Goal: Find specific page/section: Find specific page/section

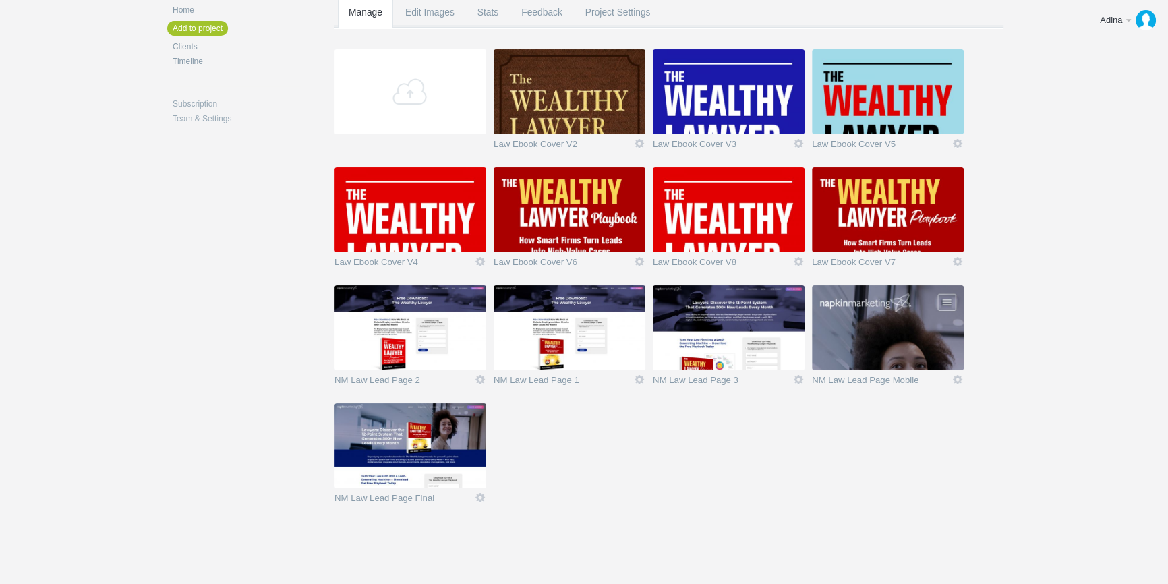
scroll to position [181, 0]
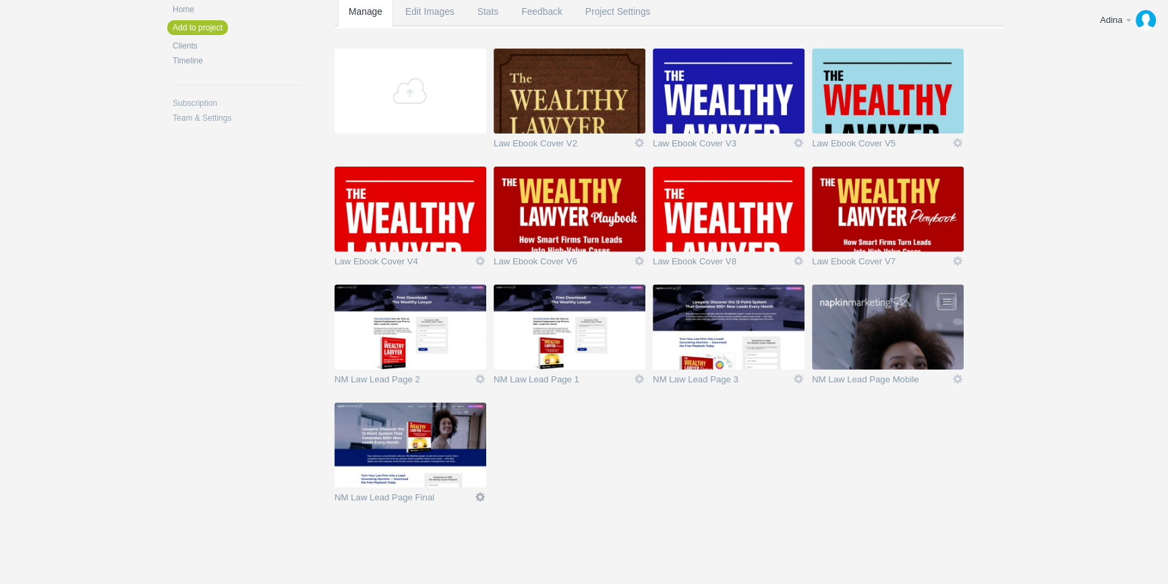
click at [481, 497] on link "Icon" at bounding box center [480, 497] width 12 height 12
click at [330, 414] on div "Law Ebook Lead Gen PDF Rename Share this project • View public link Manage Edit…" at bounding box center [635, 235] width 669 height 569
click at [391, 428] on img at bounding box center [410, 445] width 152 height 85
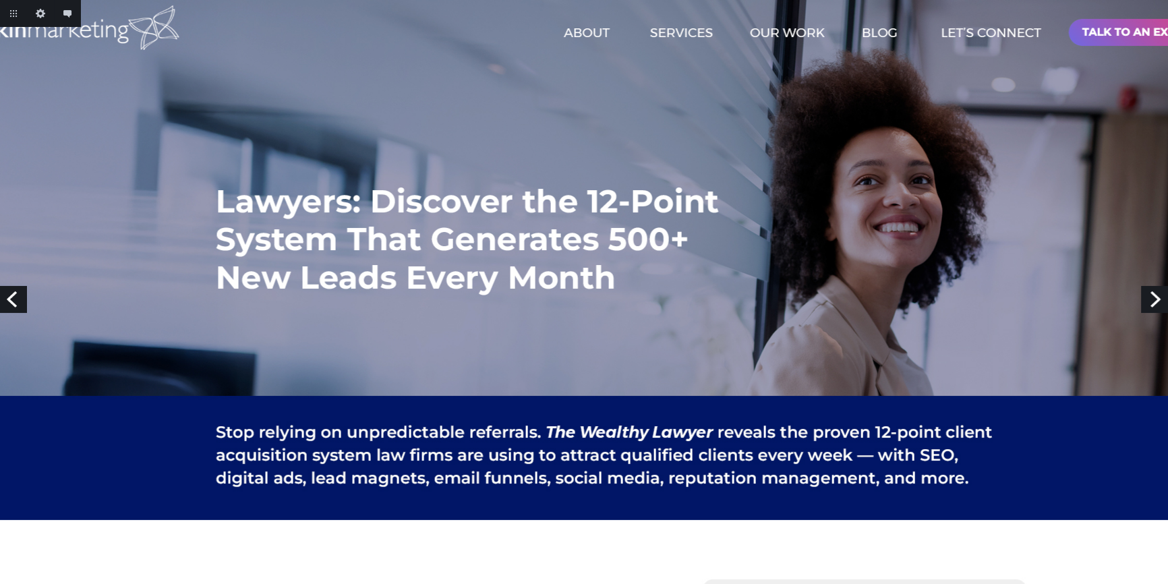
click at [1160, 301] on link "Next" at bounding box center [1154, 299] width 27 height 27
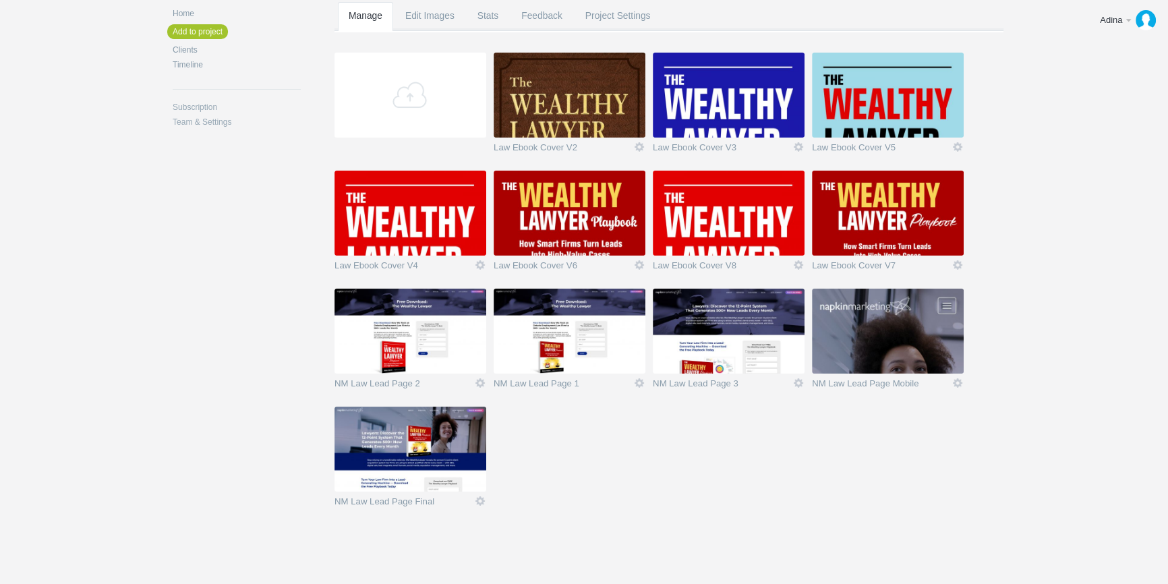
scroll to position [181, 0]
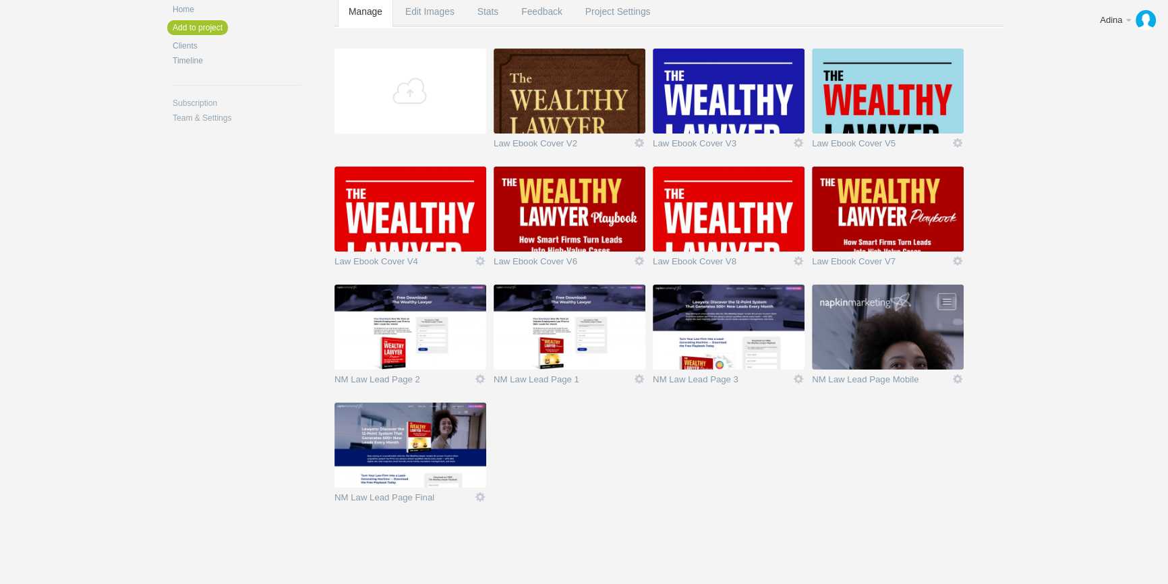
click at [885, 328] on img at bounding box center [888, 327] width 152 height 85
